Goal: Communication & Community: Answer question/provide support

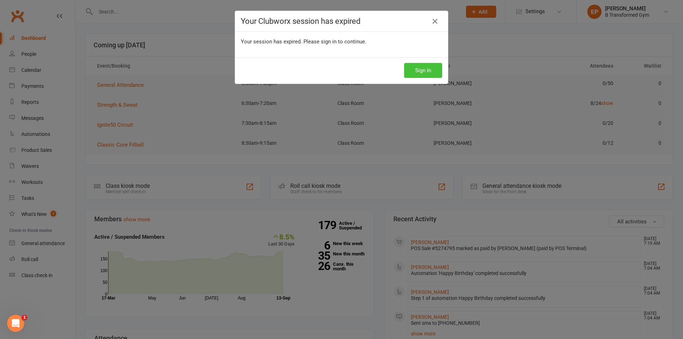
click at [408, 66] on button "Sign In" at bounding box center [423, 70] width 38 height 15
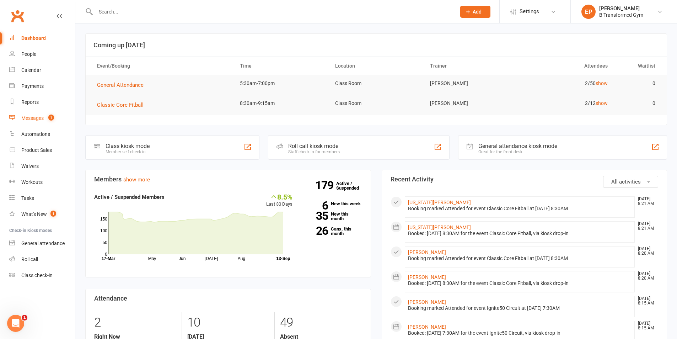
click at [29, 116] on div "Messages" at bounding box center [32, 118] width 22 height 6
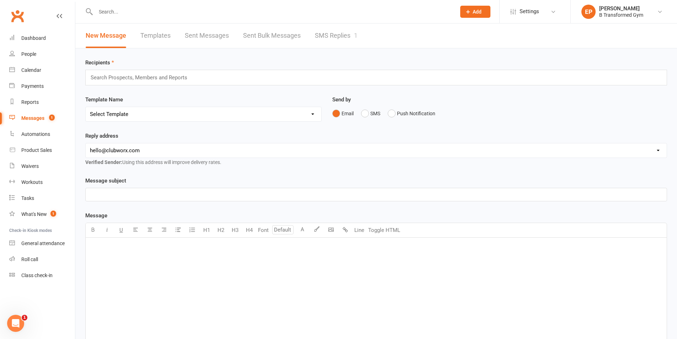
click at [323, 39] on link "SMS Replies 1" at bounding box center [336, 35] width 43 height 25
